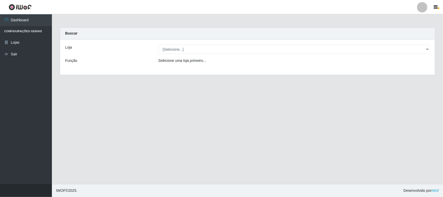
select select "420"
click at [158, 45] on select "[Selecione...] Nordestão - [GEOGRAPHIC_DATA]" at bounding box center [293, 49] width 271 height 9
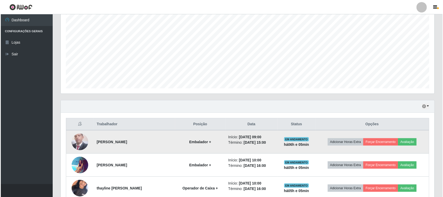
scroll to position [259178, 258912]
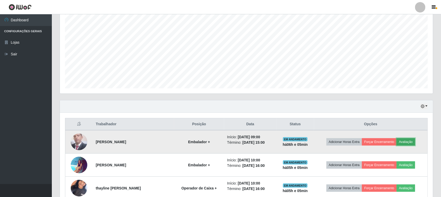
click at [410, 141] on button "Avaliação" at bounding box center [406, 141] width 18 height 7
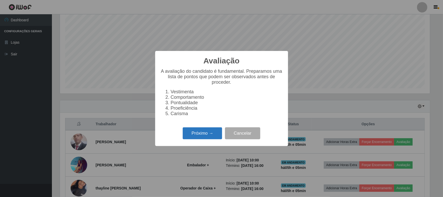
click at [197, 139] on button "Próximo →" at bounding box center [202, 133] width 39 height 12
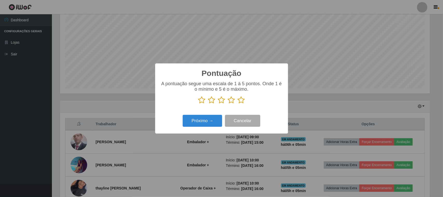
scroll to position [259178, 258916]
click at [242, 101] on icon at bounding box center [241, 100] width 7 height 8
click at [238, 104] on input "radio" at bounding box center [238, 104] width 0 height 0
click at [195, 123] on button "Próximo →" at bounding box center [202, 121] width 39 height 12
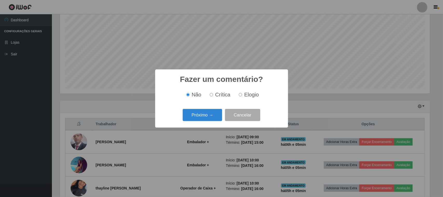
click at [247, 94] on span "Elogio" at bounding box center [251, 95] width 15 height 6
click at [242, 94] on input "Elogio" at bounding box center [240, 94] width 3 height 3
radio input "true"
click at [197, 114] on button "Próximo →" at bounding box center [202, 115] width 39 height 12
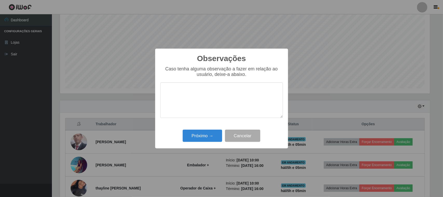
click at [183, 101] on textarea at bounding box center [221, 100] width 122 height 36
type textarea "Desenvolveu um bom trabalho"
click at [196, 134] on button "Próximo →" at bounding box center [202, 135] width 39 height 12
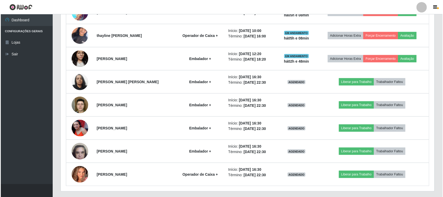
scroll to position [264, 0]
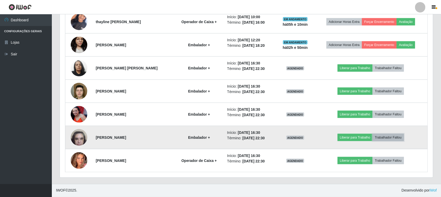
click at [396, 137] on button "Trabalhador Faltou" at bounding box center [388, 137] width 31 height 7
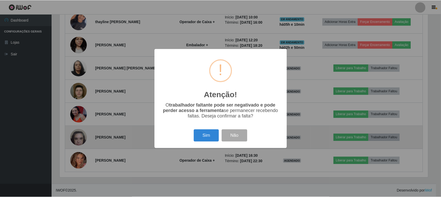
scroll to position [108, 370]
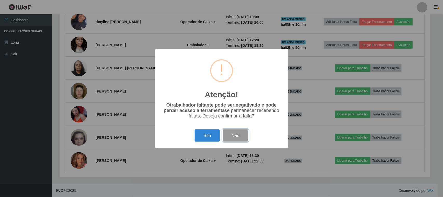
click at [240, 137] on button "Não" at bounding box center [235, 135] width 26 height 12
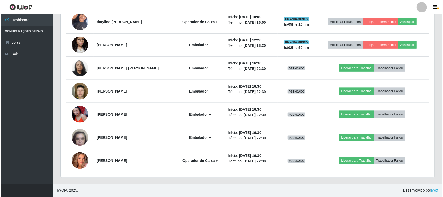
scroll to position [108, 373]
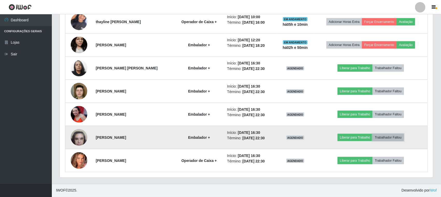
click at [389, 138] on button "Trabalhador Faltou" at bounding box center [388, 137] width 31 height 7
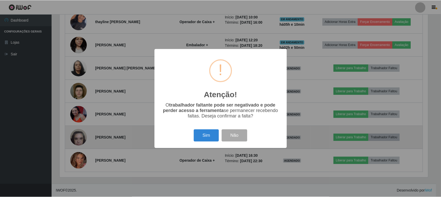
scroll to position [108, 370]
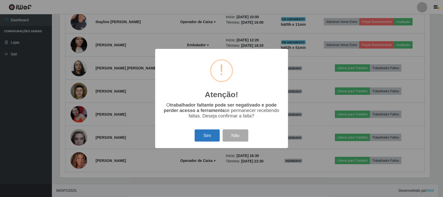
click at [211, 135] on button "Sim" at bounding box center [206, 135] width 25 height 12
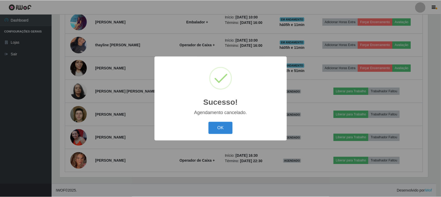
scroll to position [241, 0]
click at [217, 131] on button "OK" at bounding box center [221, 128] width 24 height 12
